Goal: Task Accomplishment & Management: Complete application form

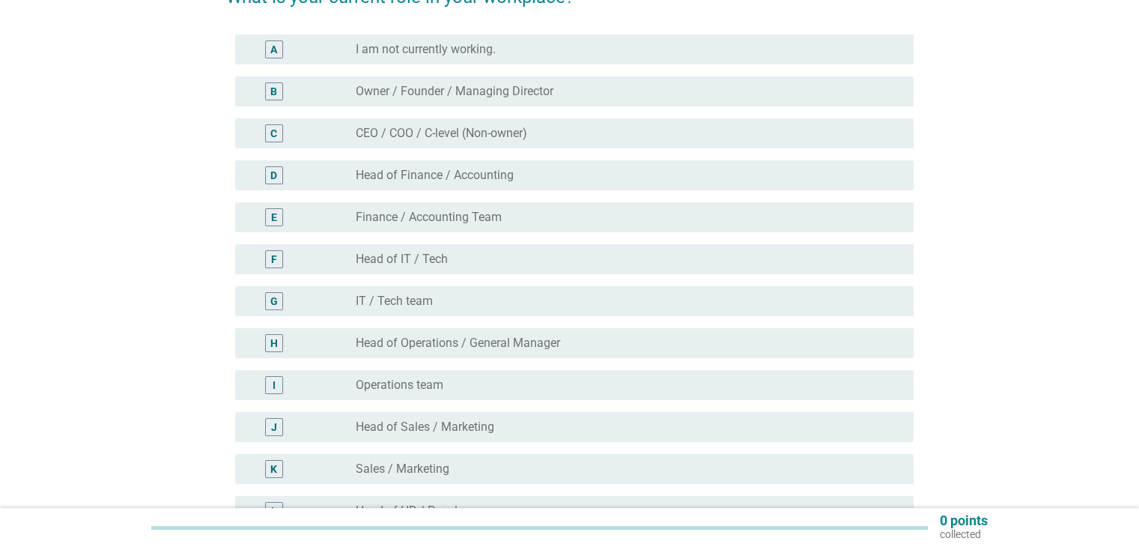
scroll to position [225, 0]
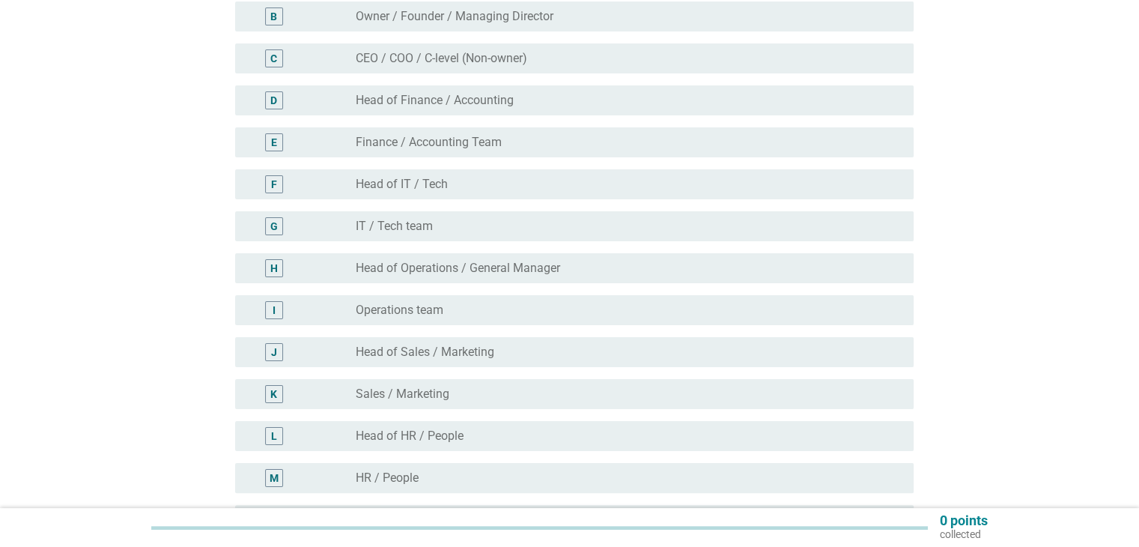
click at [571, 316] on div "radio_button_unchecked Operations team" at bounding box center [622, 310] width 533 height 15
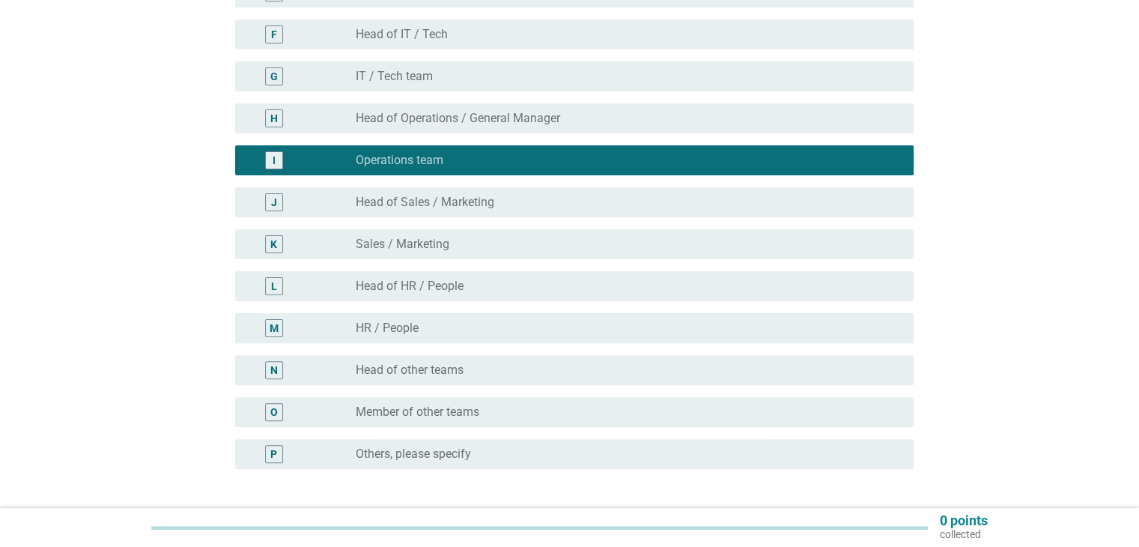
scroll to position [449, 0]
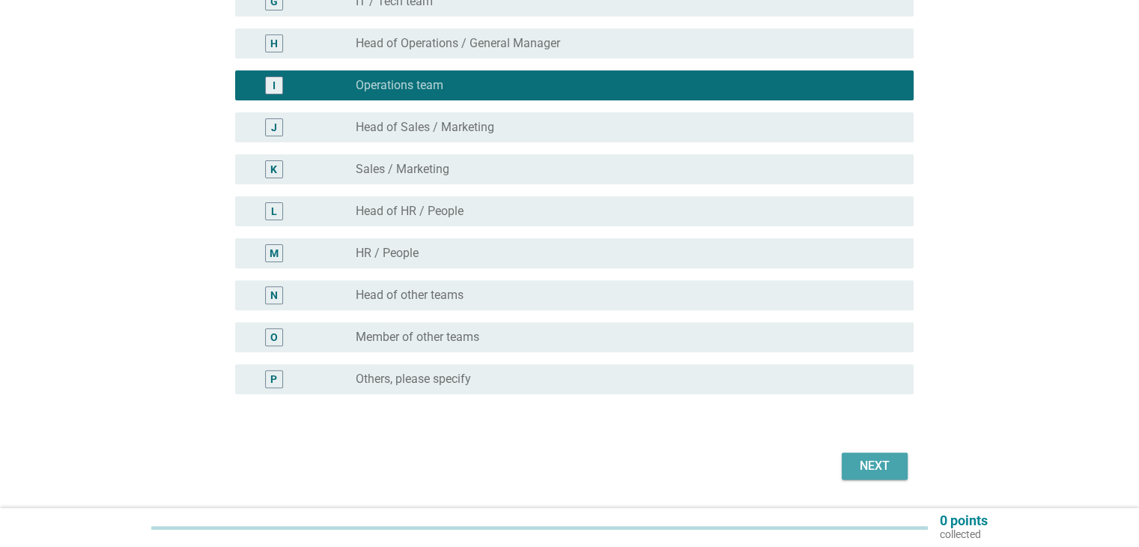
click at [890, 470] on div "Next" at bounding box center [875, 466] width 42 height 18
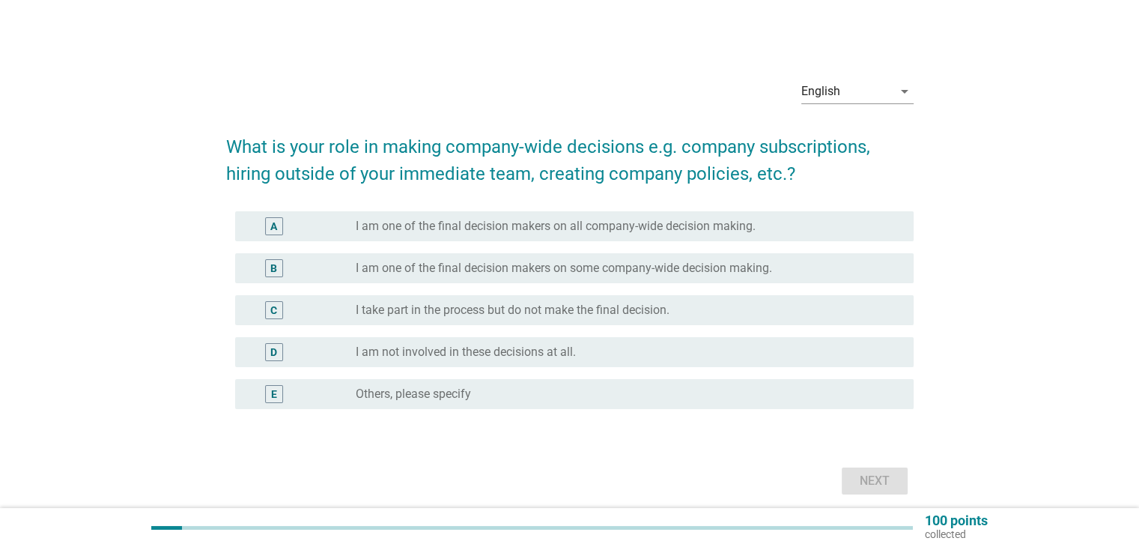
click at [634, 351] on div "radio_button_unchecked I am not involved in these decisions at all." at bounding box center [622, 351] width 533 height 15
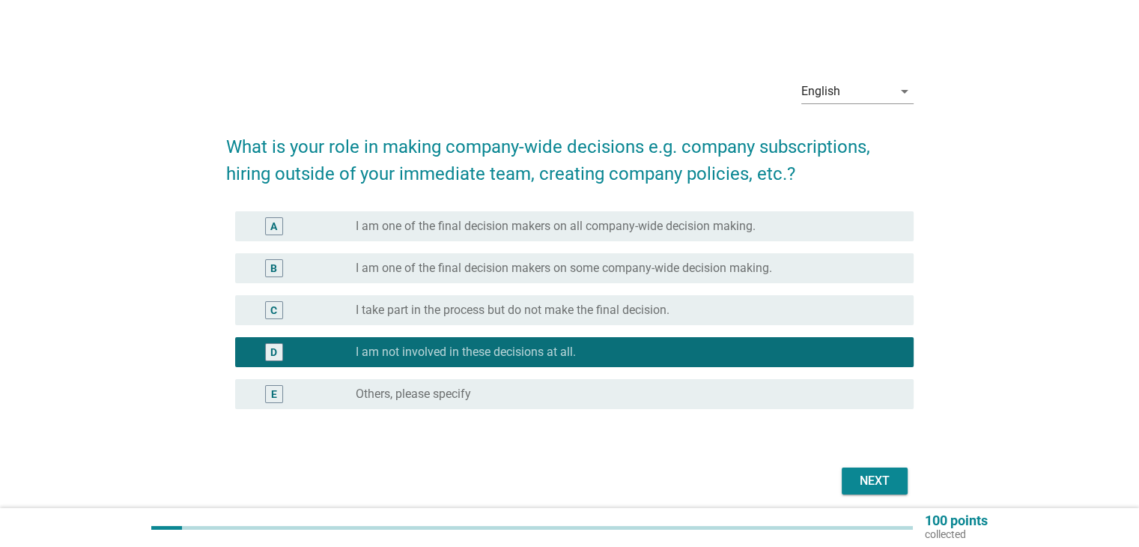
click at [854, 485] on div "Next" at bounding box center [875, 481] width 42 height 18
